Goal: Information Seeking & Learning: Understand process/instructions

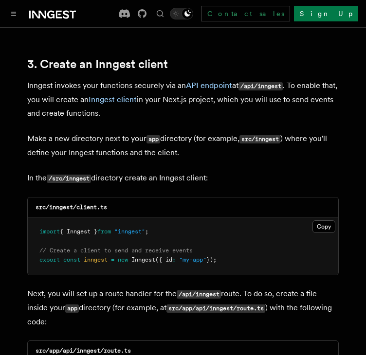
scroll to position [1134, 0]
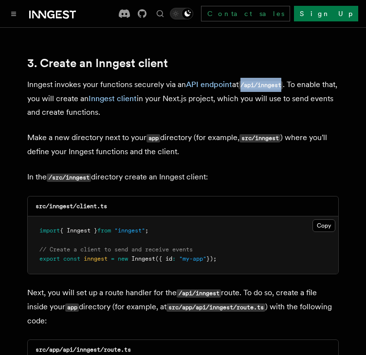
drag, startPoint x: 288, startPoint y: 58, endPoint x: 245, endPoint y: 61, distance: 42.9
click at [245, 78] on p "Inngest invokes your functions securely via an API endpoint at /api/inngest . T…" at bounding box center [183, 98] width 312 height 41
copy code "/api/inngest"
click at [328, 220] on button "Copy Copied" at bounding box center [324, 226] width 23 height 13
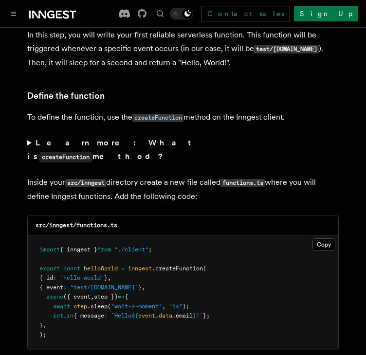
scroll to position [1636, 0]
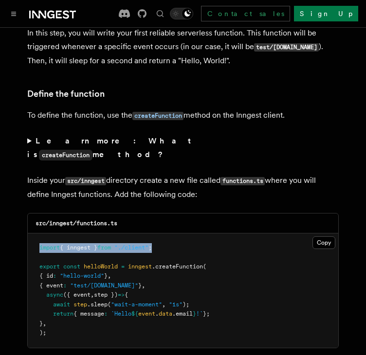
drag, startPoint x: 164, startPoint y: 206, endPoint x: 29, endPoint y: 209, distance: 134.4
click at [29, 234] on pre "import { inngest } from "./client" ; export const helloWorld = inngest .createF…" at bounding box center [183, 291] width 311 height 114
copy span "import { inngest } from "./client" ;"
click at [169, 311] on span "data" at bounding box center [166, 314] width 14 height 7
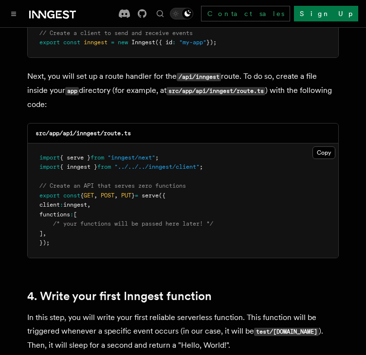
scroll to position [1350, 0]
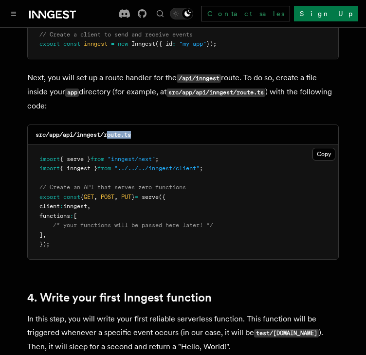
drag, startPoint x: 135, startPoint y: 106, endPoint x: 109, endPoint y: 115, distance: 27.9
click at [109, 125] on div "src/app/api/inngest/route.ts" at bounding box center [183, 135] width 311 height 20
click at [319, 148] on button "Copy Copied" at bounding box center [324, 154] width 23 height 13
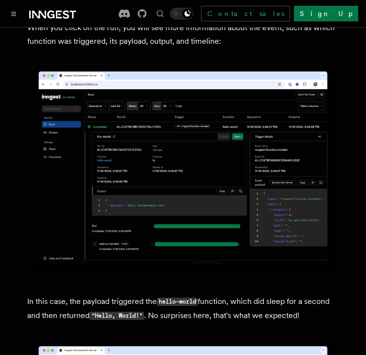
scroll to position [3423, 0]
